Goal: Task Accomplishment & Management: Complete application form

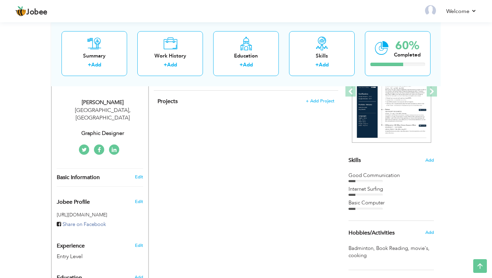
scroll to position [5, 0]
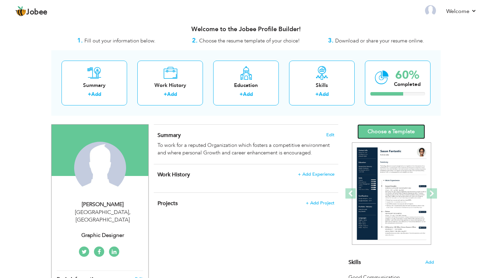
click at [376, 133] on link "Choose a Template" at bounding box center [392, 131] width 68 height 15
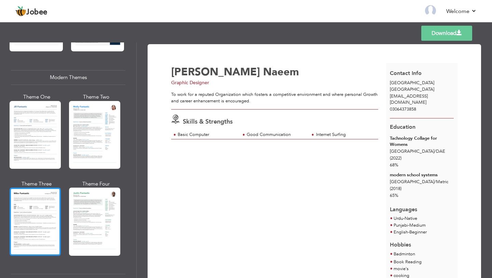
scroll to position [295, 0]
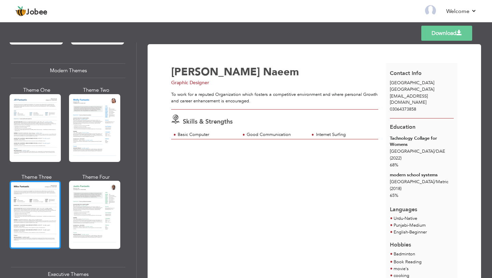
click at [25, 207] on div at bounding box center [35, 215] width 51 height 68
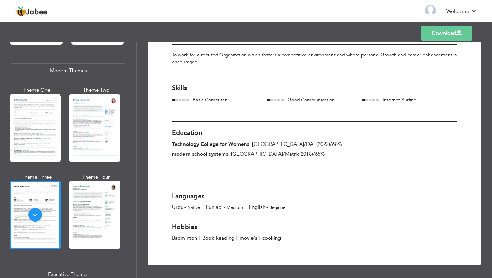
scroll to position [0, 0]
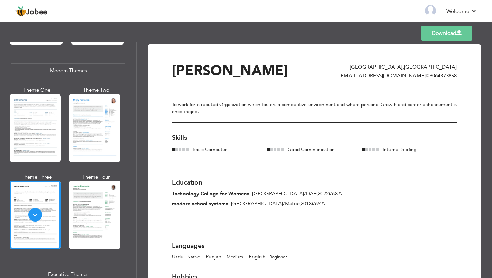
click at [231, 229] on div "Download Benish Naeem Lahore , Pakistan benishnaeem450@gmail.com | 03064373858 …" at bounding box center [314, 179] width 285 height 231
click at [180, 63] on span "Benish Naeem" at bounding box center [230, 70] width 116 height 19
click at [270, 75] on div "Benish Naeem" at bounding box center [256, 72] width 168 height 16
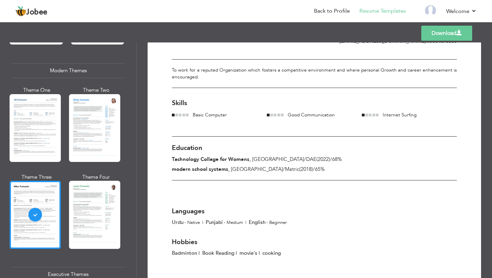
scroll to position [50, 0]
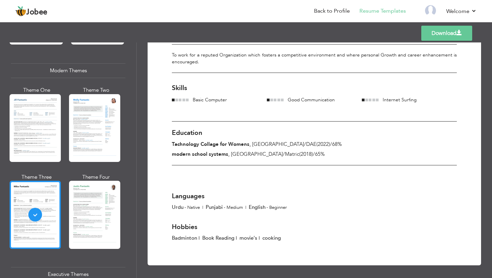
click at [36, 225] on div at bounding box center [35, 215] width 51 height 68
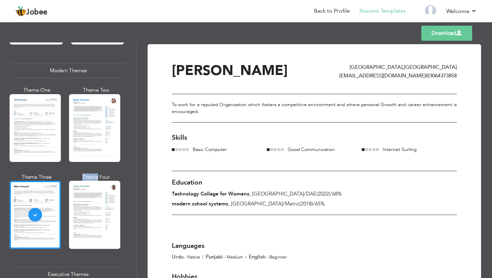
click at [36, 225] on div "Professional Themes Theme One Theme Two Theme Three Theme Four" at bounding box center [246, 159] width 492 height 235
click at [231, 209] on div "Education Tachnology Collage for Womens , Lahore / DAE ( 2022 ) / 68% modern sc…" at bounding box center [314, 193] width 285 height 44
click at [211, 65] on span "Benish Naeem" at bounding box center [230, 70] width 116 height 19
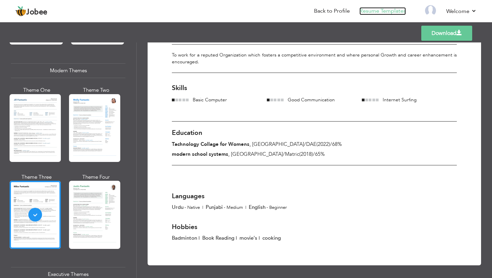
click at [383, 11] on link "Resume Templates" at bounding box center [383, 11] width 47 height 8
click at [373, 10] on link "Resume Templates" at bounding box center [383, 11] width 47 height 8
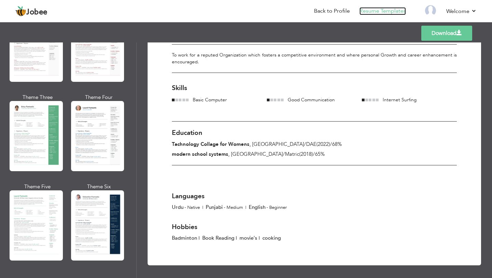
scroll to position [0, 0]
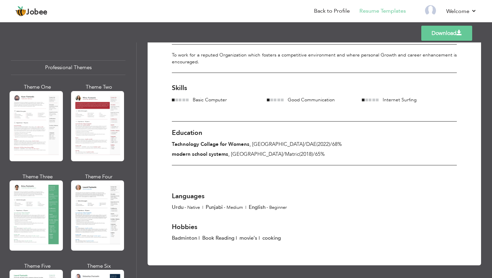
click at [466, 1] on header "Jobee Back to Profile Resume Templates Resume Templates Cover Letters About My …" at bounding box center [246, 11] width 492 height 23
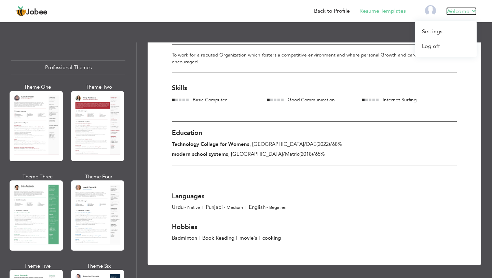
click at [467, 10] on link "Welcome" at bounding box center [462, 11] width 30 height 8
click at [435, 30] on link "Settings" at bounding box center [446, 31] width 62 height 15
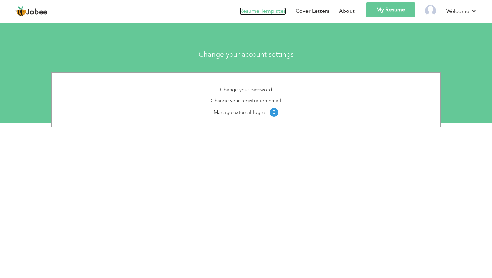
click at [275, 13] on link "Resume Templates" at bounding box center [263, 11] width 47 height 8
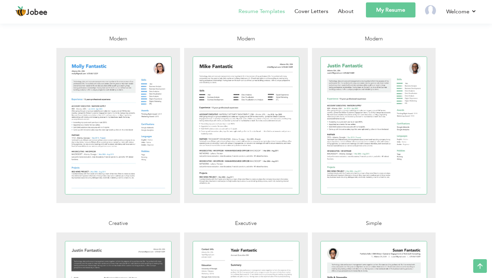
scroll to position [526, 0]
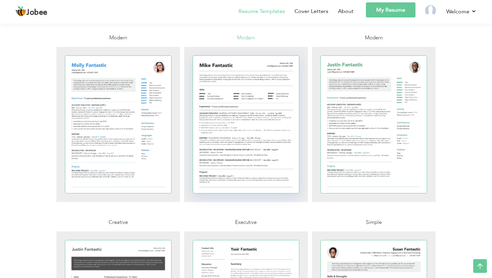
click at [251, 134] on div at bounding box center [246, 124] width 106 height 137
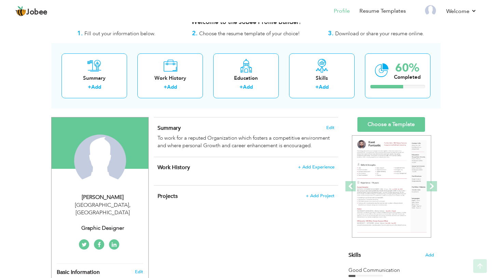
scroll to position [10, 0]
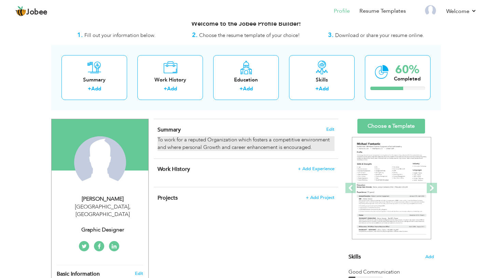
click at [210, 140] on div "To work for a reputed Organization which fosters a competitive environment and …" at bounding box center [246, 143] width 177 height 15
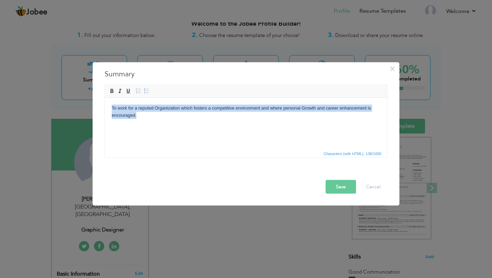
drag, startPoint x: 151, startPoint y: 112, endPoint x: 200, endPoint y: 195, distance: 96.6
click at [105, 97] on html "To work for a reputed Organization which fosters a competitive environment and …" at bounding box center [246, 111] width 282 height 28
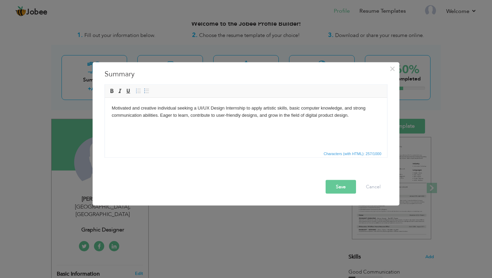
click at [340, 184] on button "Save" at bounding box center [341, 187] width 30 height 14
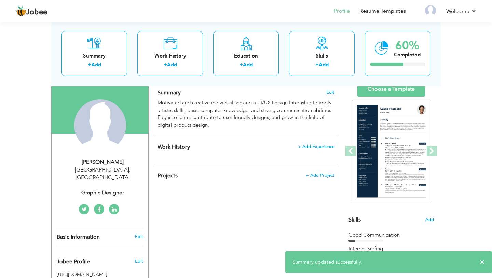
scroll to position [48, 0]
click at [310, 146] on span "+ Add Experience" at bounding box center [316, 146] width 37 height 5
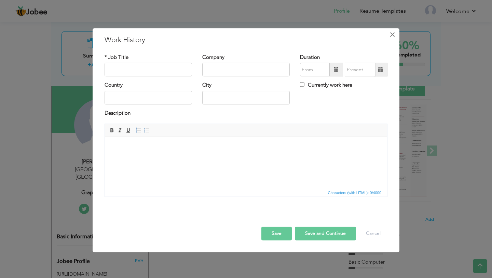
click at [390, 36] on span "×" at bounding box center [393, 34] width 6 height 12
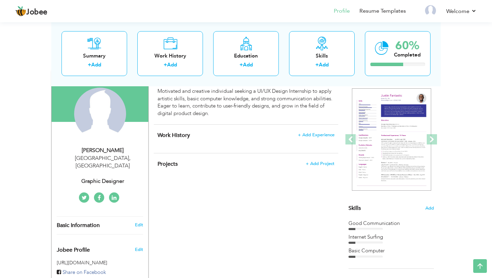
scroll to position [27, 0]
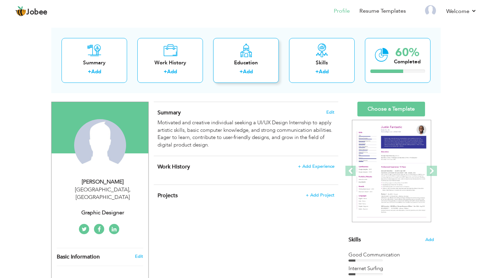
click at [242, 66] on div "Education" at bounding box center [246, 62] width 55 height 7
radio input "true"
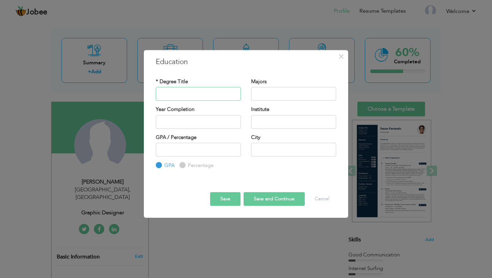
paste input "Matric"
type input "Matric"
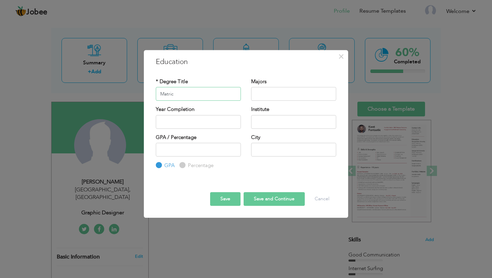
drag, startPoint x: 184, startPoint y: 95, endPoint x: 103, endPoint y: 94, distance: 81.4
click at [110, 94] on div "× Education * Degree Title Matric Majors Year Completion Institute" at bounding box center [246, 139] width 492 height 278
paste input "DAE"
type input "DAE"
click at [189, 122] on input "2025" at bounding box center [198, 122] width 85 height 14
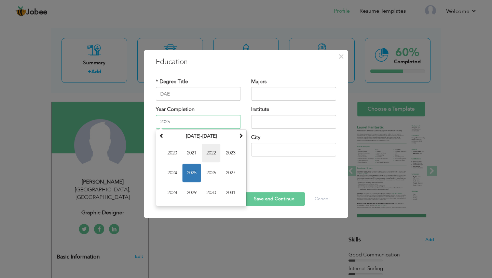
click at [212, 148] on span "2022" at bounding box center [211, 153] width 18 height 18
type input "2022"
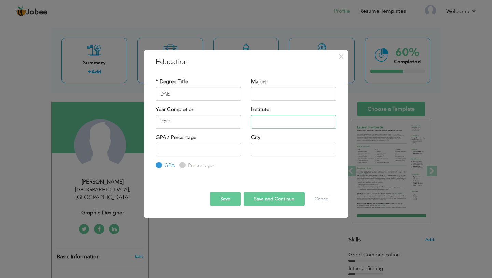
click at [261, 119] on input "text" at bounding box center [293, 122] width 85 height 14
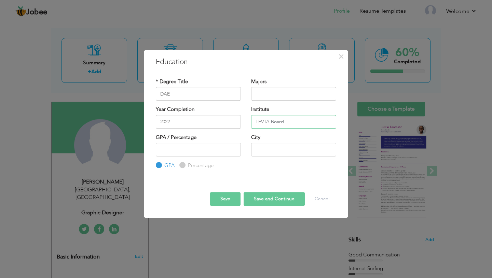
type input "TEVTA Board"
click at [181, 164] on input "Percentage" at bounding box center [182, 165] width 4 height 4
radio input "true"
click at [171, 149] on input "number" at bounding box center [198, 150] width 85 height 14
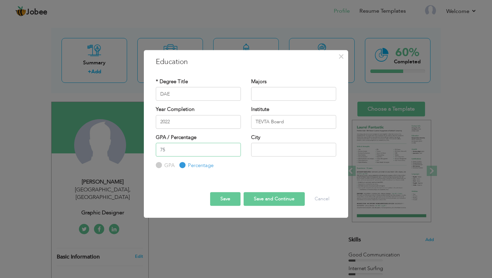
type input "75"
click at [264, 148] on input "text" at bounding box center [293, 150] width 85 height 14
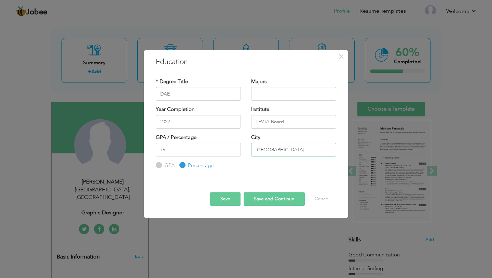
type input "[GEOGRAPHIC_DATA]"
click at [272, 197] on button "Save and Continue" at bounding box center [274, 199] width 61 height 14
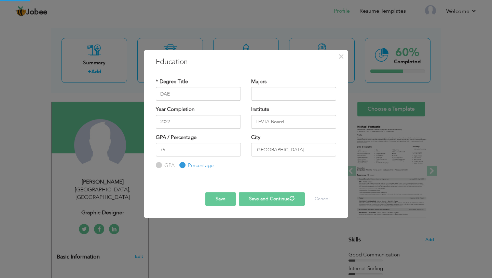
radio input "true"
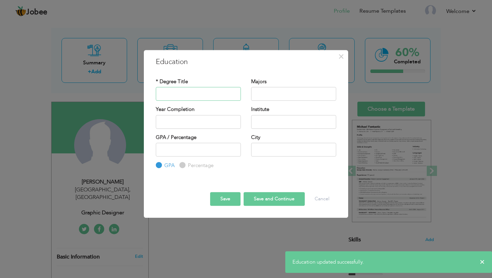
click at [193, 96] on input "text" at bounding box center [198, 94] width 85 height 14
click at [265, 124] on input "text" at bounding box center [293, 122] width 85 height 14
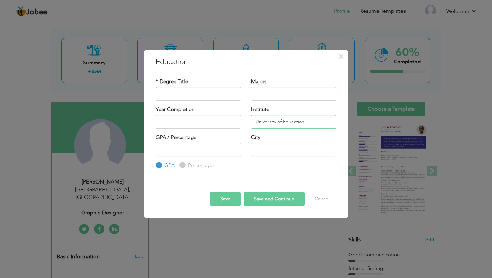
type input "University of Education"
click at [169, 118] on input "text" at bounding box center [198, 122] width 85 height 14
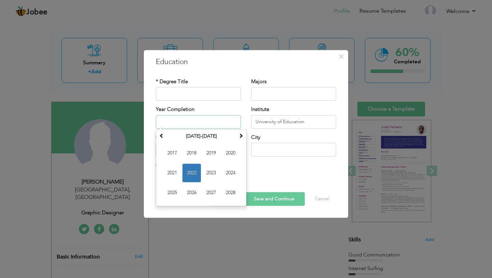
click at [164, 187] on span "2025" at bounding box center [172, 192] width 18 height 18
type input "2025"
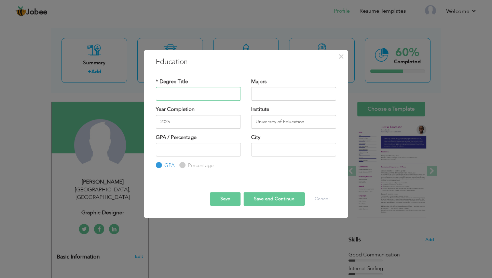
click at [180, 95] on input "text" at bounding box center [198, 94] width 85 height 14
paste input "BFA"
type input "BFA Painting"
click at [194, 151] on input "number" at bounding box center [198, 150] width 85 height 14
click at [264, 151] on input "text" at bounding box center [293, 150] width 85 height 14
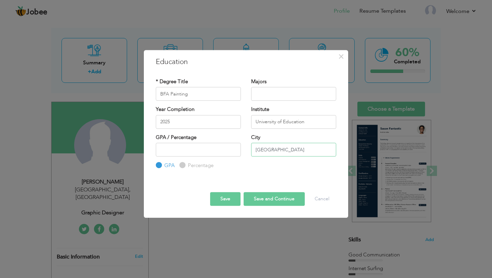
type input "[GEOGRAPHIC_DATA]"
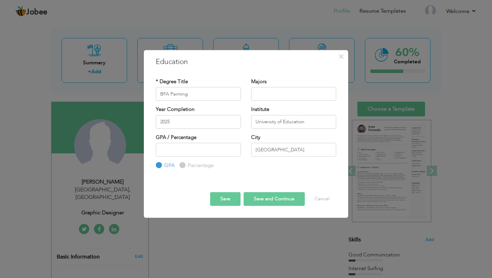
click at [263, 198] on button "Save and Continue" at bounding box center [274, 199] width 61 height 14
click at [345, 55] on button "×" at bounding box center [341, 56] width 11 height 11
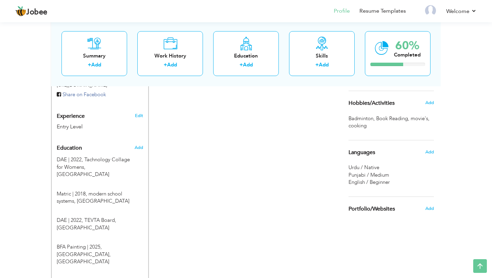
scroll to position [240, 0]
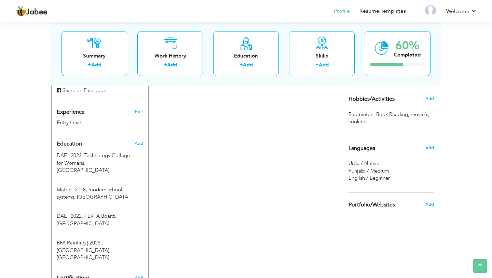
drag, startPoint x: 74, startPoint y: 134, endPoint x: 235, endPoint y: 142, distance: 161.2
click at [235, 142] on div "Change Remove [PERSON_NAME] [GEOGRAPHIC_DATA] , [GEOGRAPHIC_DATA] Graphic Desig…" at bounding box center [246, 112] width 390 height 464
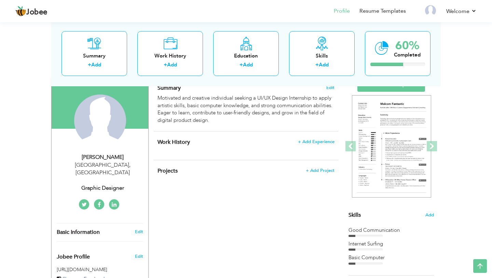
scroll to position [0, 0]
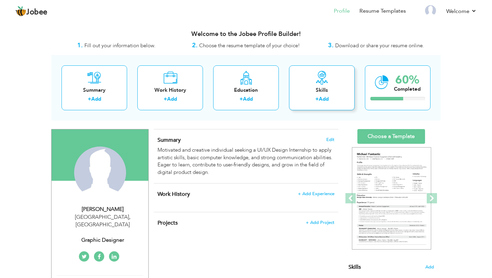
click at [322, 100] on link "Add" at bounding box center [324, 98] width 10 height 7
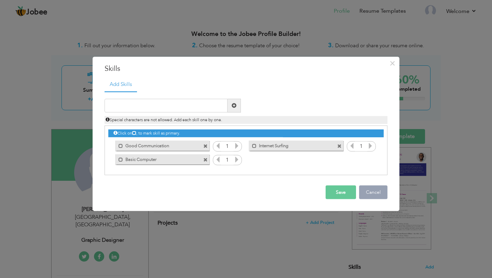
click at [372, 193] on button "Cancel" at bounding box center [373, 192] width 28 height 14
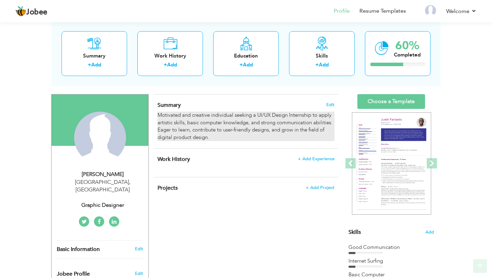
scroll to position [42, 0]
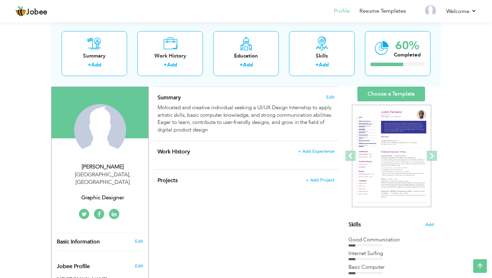
click at [310, 145] on div "Work History + Add Experience × Work History * Job Title Company Duration" at bounding box center [246, 155] width 185 height 28
click at [312, 151] on span "+ Add Experience" at bounding box center [316, 151] width 37 height 5
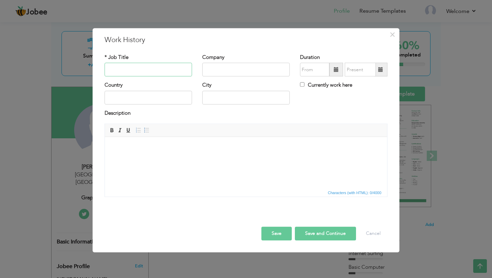
click at [127, 72] on input "text" at bounding box center [149, 70] width 88 height 14
click at [393, 36] on span "×" at bounding box center [393, 34] width 6 height 12
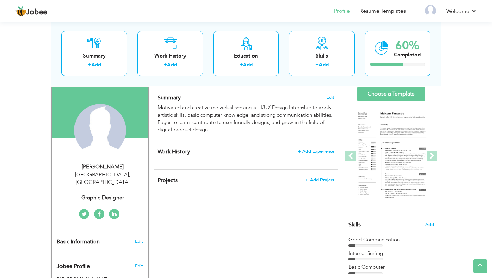
click at [322, 181] on span "+ Add Project" at bounding box center [320, 179] width 29 height 5
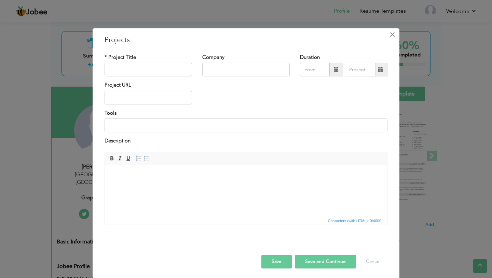
click at [393, 32] on span "×" at bounding box center [393, 34] width 6 height 12
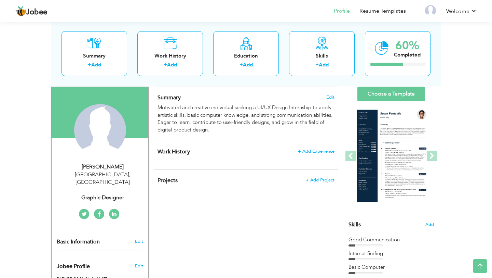
click at [170, 185] on div "Projects + Add Project × Projects * Project Title Company Tools" at bounding box center [246, 184] width 185 height 28
click at [165, 178] on span "Projects" at bounding box center [168, 180] width 20 height 8
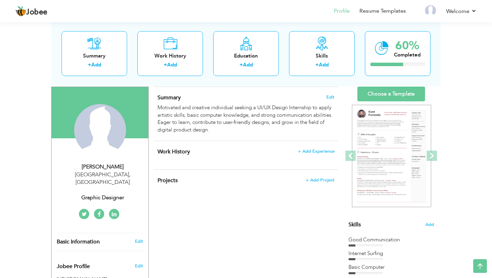
click at [174, 149] on span "Work History" at bounding box center [174, 152] width 32 height 8
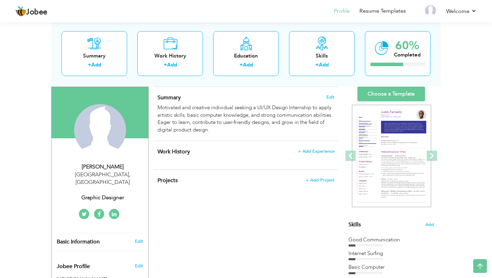
click at [315, 146] on div "Work History + Add Experience × Work History * Job Title Company Duration" at bounding box center [246, 155] width 185 height 28
click at [320, 151] on span "+ Add Experience" at bounding box center [316, 151] width 37 height 5
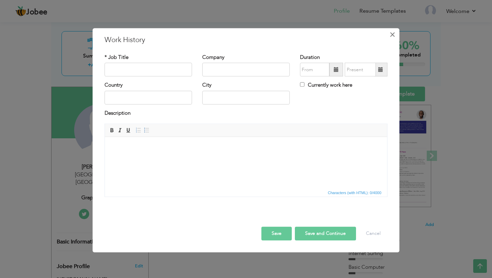
click at [390, 34] on span "×" at bounding box center [393, 34] width 6 height 12
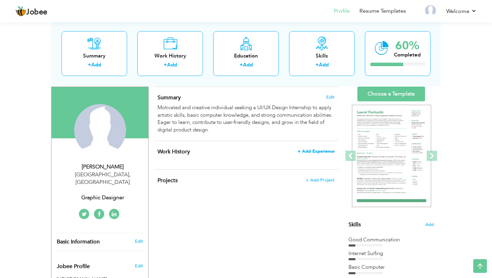
click at [323, 151] on span "+ Add Experience" at bounding box center [316, 151] width 37 height 5
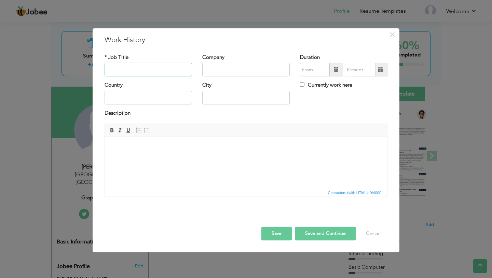
paste input "Basic Computer"
type input "Basic Computer"
click at [216, 72] on input "text" at bounding box center [246, 70] width 88 height 14
type input "Peak Solutions"
type input "08/2025"
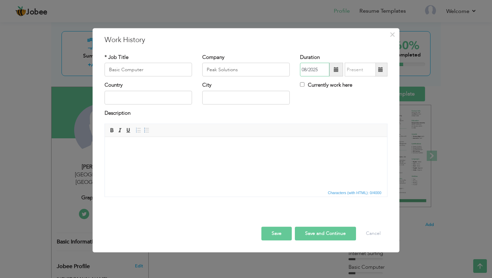
click at [315, 67] on input "08/2025" at bounding box center [314, 70] width 29 height 14
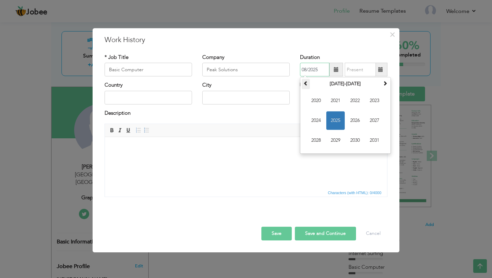
click at [306, 84] on span at bounding box center [306, 83] width 5 height 5
click at [333, 141] on span "2019" at bounding box center [336, 140] width 18 height 18
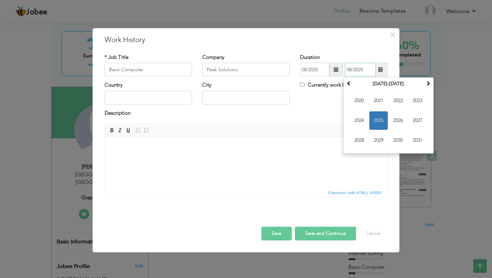
click at [358, 70] on input "08/2025" at bounding box center [360, 70] width 31 height 14
click at [351, 85] on span at bounding box center [349, 83] width 5 height 5
click at [381, 139] on span "2019" at bounding box center [379, 140] width 18 height 18
click at [304, 116] on div "Description" at bounding box center [246, 113] width 283 height 9
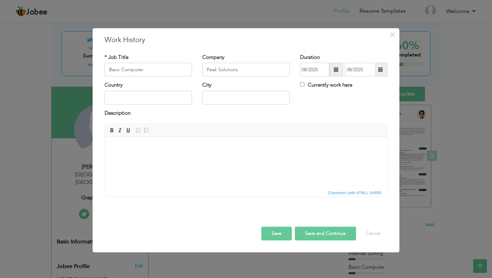
click at [380, 69] on span at bounding box center [381, 69] width 5 height 5
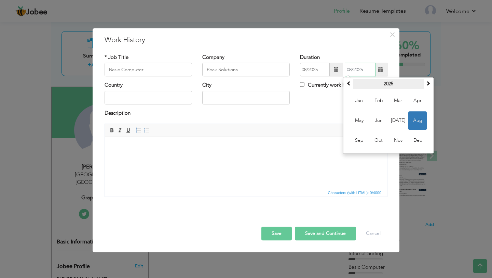
click at [385, 81] on th "2025" at bounding box center [388, 84] width 71 height 10
click at [351, 83] on span at bounding box center [349, 83] width 5 height 5
click at [381, 144] on span "2019" at bounding box center [379, 140] width 18 height 18
click at [367, 70] on input "08/2025" at bounding box center [360, 70] width 31 height 14
type input "08/2019"
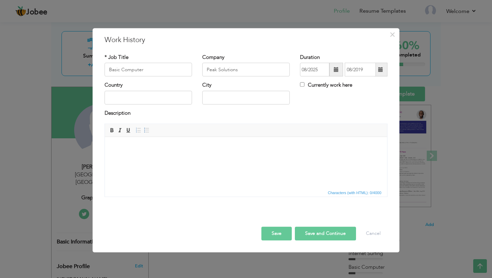
click at [323, 99] on div "Country City Currently work here" at bounding box center [246, 96] width 293 height 28
click at [319, 66] on input "08/2025" at bounding box center [314, 70] width 29 height 14
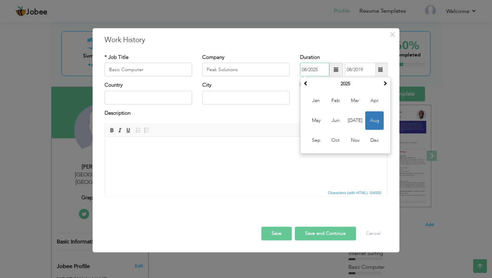
click at [322, 70] on input "08/2025" at bounding box center [314, 70] width 29 height 14
click at [316, 140] on span "Sep" at bounding box center [316, 140] width 18 height 18
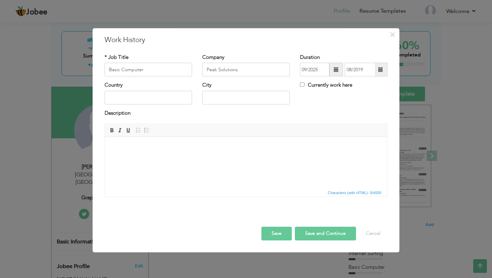
click at [286, 117] on div "Description" at bounding box center [246, 113] width 283 height 9
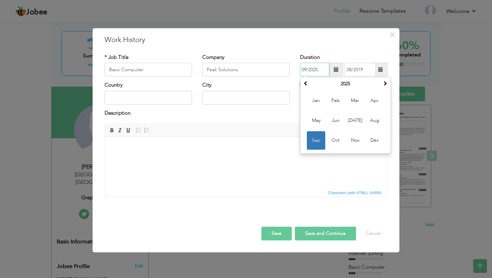
click at [306, 70] on input "09/2025" at bounding box center [314, 70] width 29 height 14
click at [373, 117] on span "Aug" at bounding box center [375, 120] width 18 height 18
type input "08/2025"
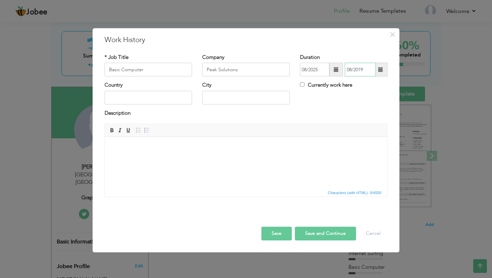
click at [352, 69] on input "08/2019" at bounding box center [360, 70] width 31 height 14
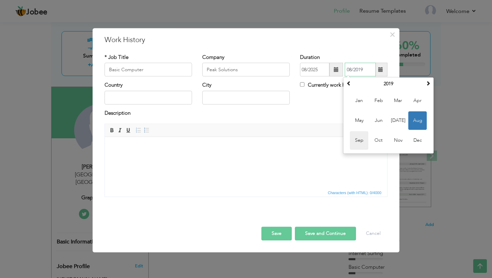
drag, startPoint x: 360, startPoint y: 138, endPoint x: 255, endPoint y: 1, distance: 172.4
click at [360, 138] on span "Sep" at bounding box center [359, 140] width 18 height 18
type input "09/2019"
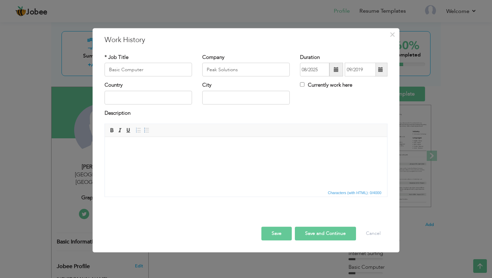
click at [313, 114] on div "Description" at bounding box center [246, 113] width 283 height 9
click at [127, 98] on input "text" at bounding box center [149, 98] width 88 height 14
type input "[GEOGRAPHIC_DATA]"
click at [226, 101] on input "text" at bounding box center [246, 98] width 88 height 14
type input "[GEOGRAPHIC_DATA]"
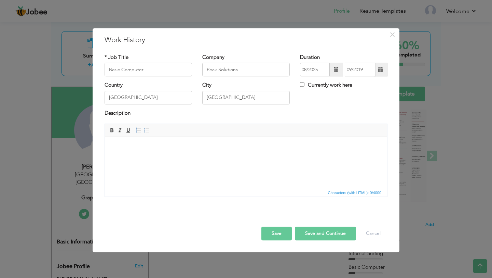
click at [314, 231] on button "Save and Continue" at bounding box center [325, 233] width 61 height 14
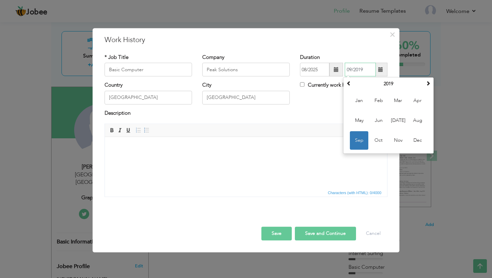
click at [360, 139] on span "Sep" at bounding box center [359, 140] width 18 height 18
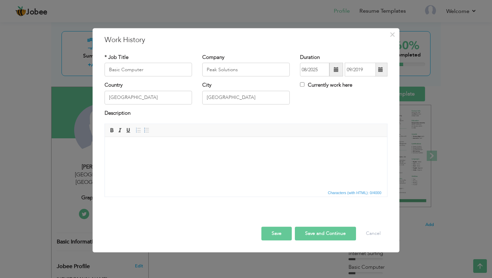
click at [313, 236] on button "Save and Continue" at bounding box center [325, 233] width 61 height 14
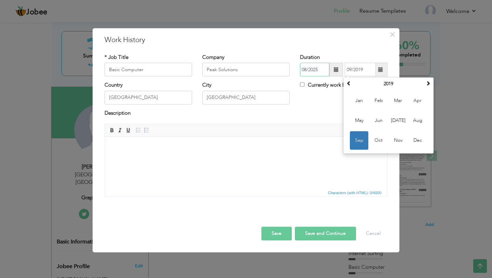
click at [322, 70] on input "08/2025" at bounding box center [314, 70] width 29 height 14
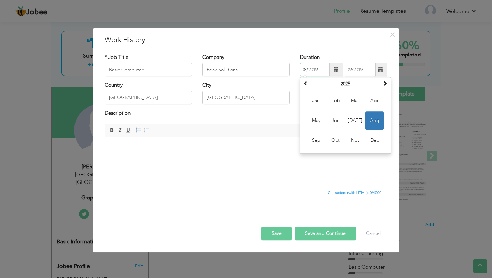
type input "08/2019"
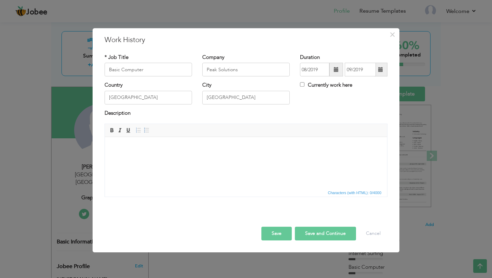
click at [270, 116] on div "Description" at bounding box center [246, 113] width 283 height 9
click at [322, 235] on button "Save and Continue" at bounding box center [325, 233] width 61 height 14
click at [122, 68] on input "text" at bounding box center [149, 70] width 88 height 14
paste input "Internet Surfing"
type input "Internet Surfing"
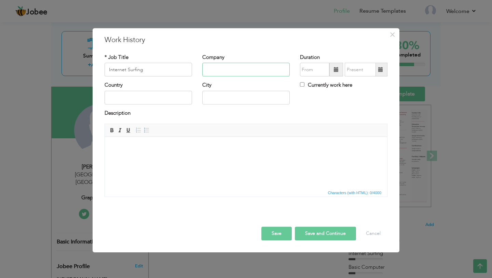
click at [227, 66] on input "text" at bounding box center [246, 70] width 88 height 14
click at [313, 233] on button "Save and Continue" at bounding box center [325, 233] width 61 height 14
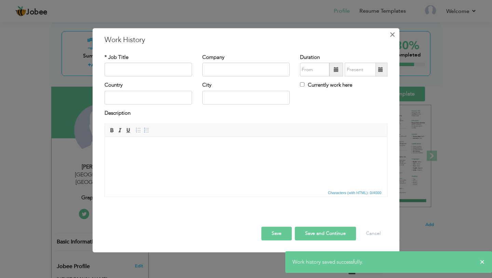
click at [392, 34] on span "×" at bounding box center [393, 34] width 6 height 12
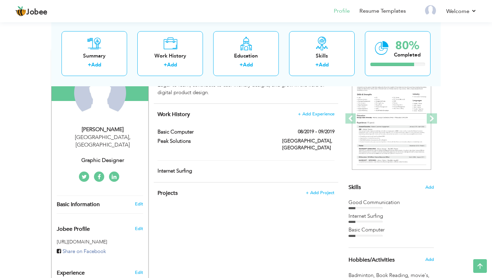
scroll to position [120, 0]
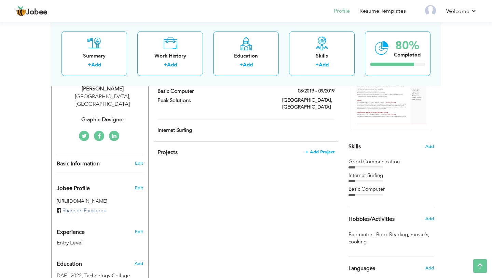
click at [320, 149] on span "+ Add Project" at bounding box center [320, 151] width 29 height 5
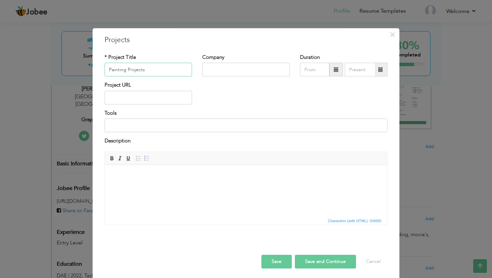
type input "Painting Projects"
click at [222, 66] on input "text" at bounding box center [246, 70] width 88 height 14
click at [317, 265] on button "Save and Continue" at bounding box center [325, 261] width 61 height 14
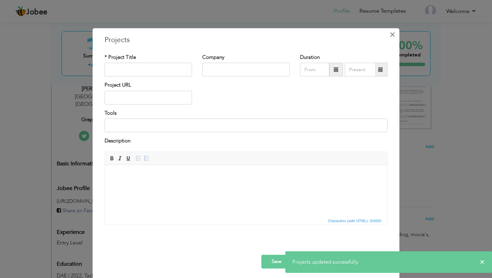
click at [392, 34] on span "×" at bounding box center [393, 34] width 6 height 12
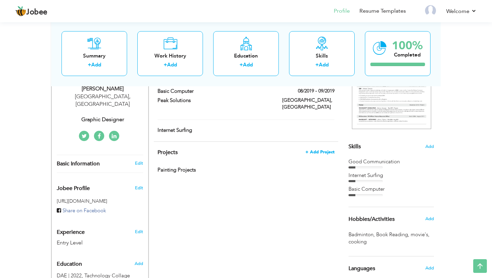
click at [328, 149] on span "+ Add Project" at bounding box center [320, 151] width 29 height 5
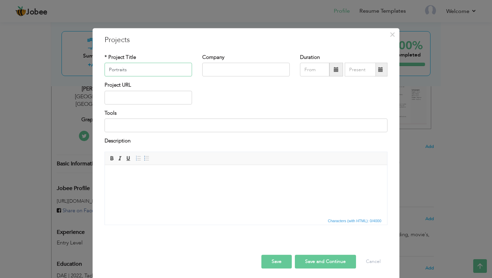
type input "Portraits"
click at [313, 260] on button "Save and Continue" at bounding box center [325, 261] width 61 height 14
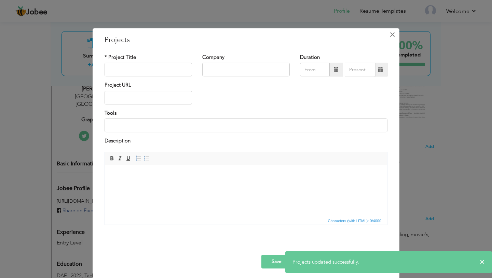
click at [395, 35] on span "×" at bounding box center [393, 34] width 6 height 12
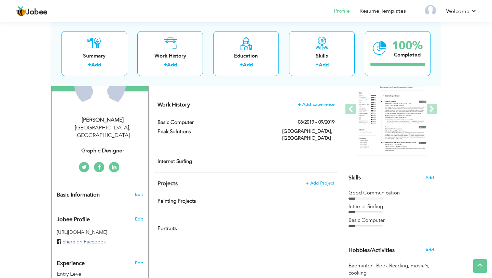
scroll to position [101, 0]
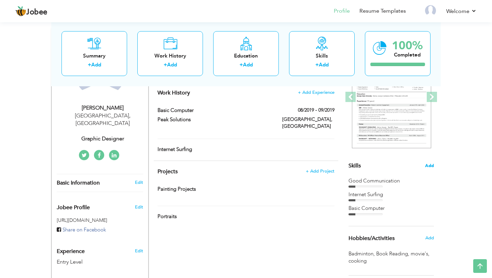
click at [433, 164] on span "Add" at bounding box center [429, 165] width 9 height 6
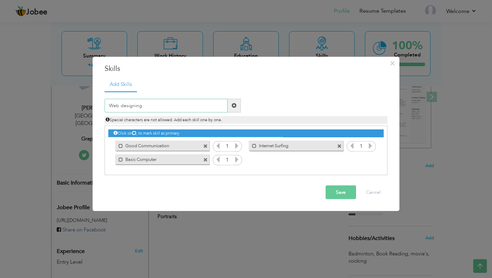
type input "Web designing"
click at [331, 192] on button "Save" at bounding box center [341, 192] width 30 height 14
click at [166, 103] on input "text" at bounding box center [166, 105] width 123 height 14
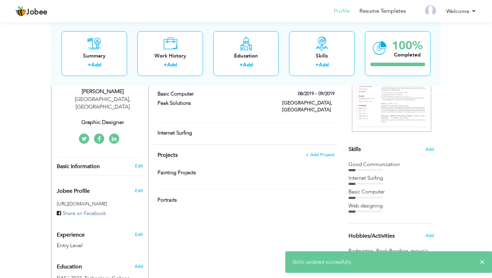
scroll to position [117, 0]
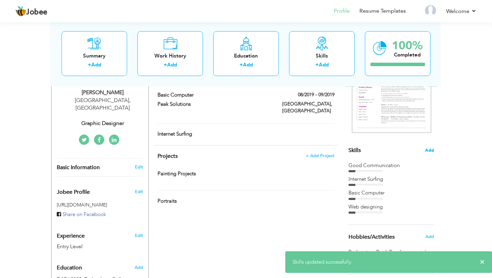
click at [430, 150] on span "Add" at bounding box center [429, 150] width 9 height 6
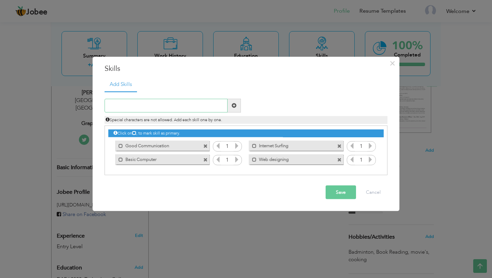
type input "f"
type input "Figma"
click at [340, 189] on button "Save" at bounding box center [341, 192] width 30 height 14
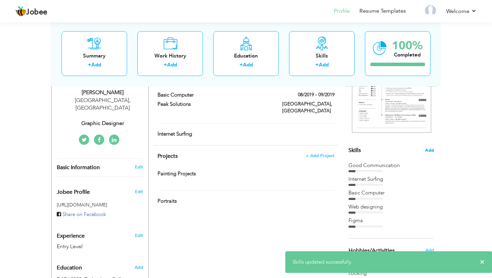
click at [429, 150] on span "Add" at bounding box center [429, 150] width 9 height 6
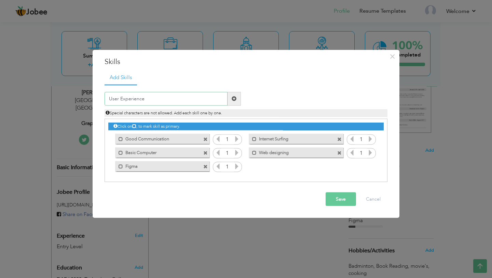
type input "User Experience"
click at [339, 199] on button "Save" at bounding box center [341, 199] width 30 height 14
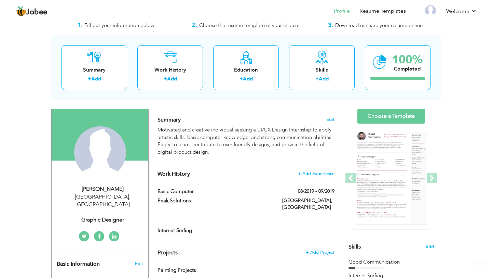
scroll to position [21, 0]
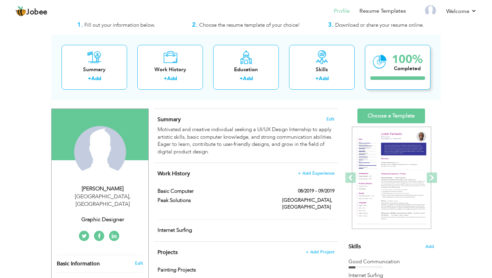
click at [397, 60] on div "100%" at bounding box center [407, 59] width 31 height 11
click at [314, 78] on div "+ Add" at bounding box center [322, 79] width 55 height 9
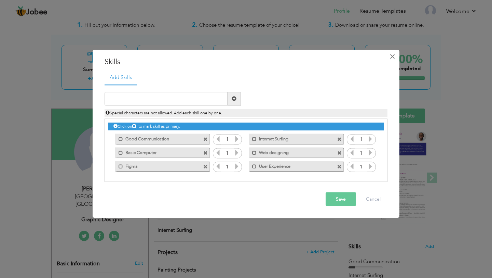
click at [393, 56] on span "×" at bounding box center [393, 56] width 6 height 12
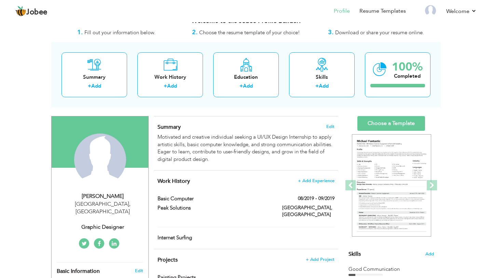
scroll to position [16, 0]
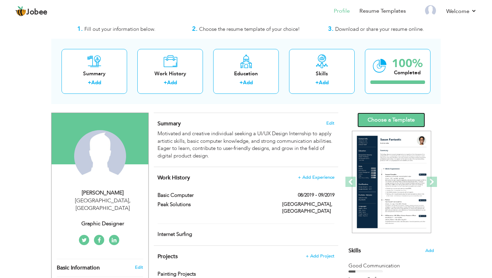
click at [372, 119] on link "Choose a Template" at bounding box center [392, 119] width 68 height 15
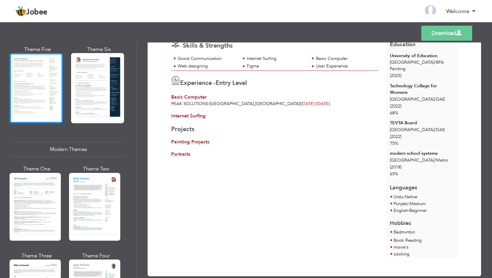
scroll to position [217, 0]
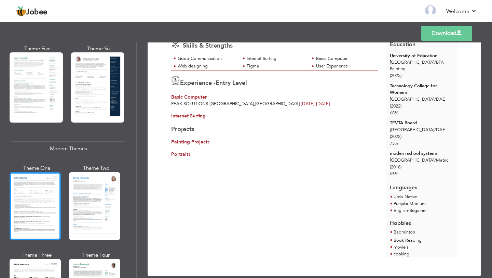
click at [35, 201] on div at bounding box center [35, 206] width 51 height 68
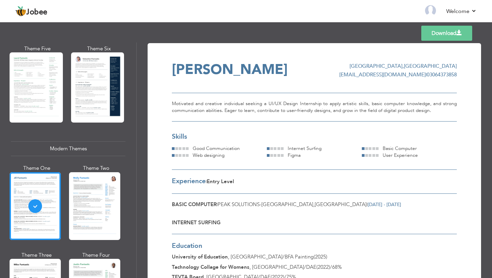
scroll to position [0, 0]
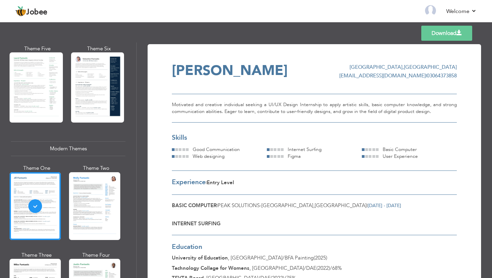
click at [432, 33] on link "Download" at bounding box center [447, 33] width 51 height 15
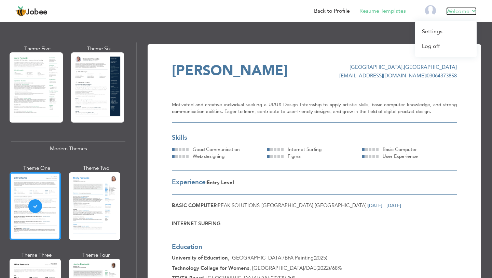
click at [470, 12] on link "Welcome" at bounding box center [462, 11] width 30 height 8
click at [428, 49] on link "Log off" at bounding box center [446, 46] width 62 height 15
